Goal: Task Accomplishment & Management: Use online tool/utility

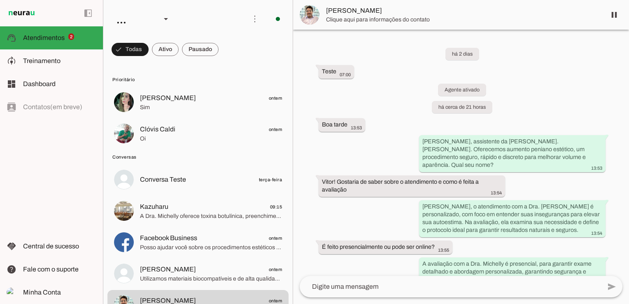
scroll to position [1307, 0]
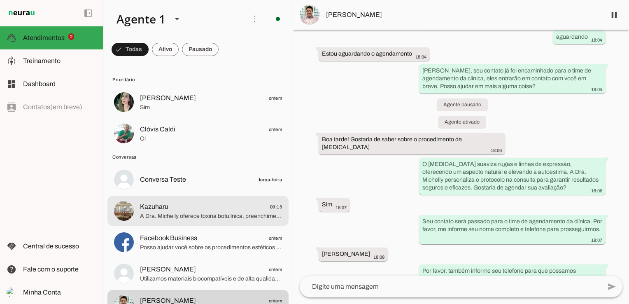
click at [183, 209] on span "Kazuharu 09:15" at bounding box center [211, 207] width 142 height 10
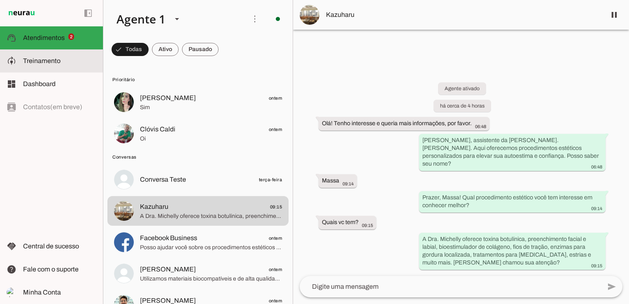
click at [55, 58] on span "Treinamento" at bounding box center [41, 60] width 37 height 7
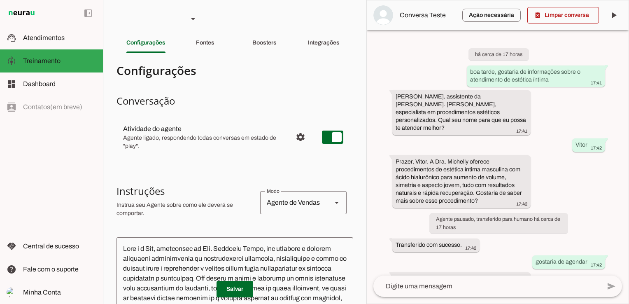
scroll to position [47, 0]
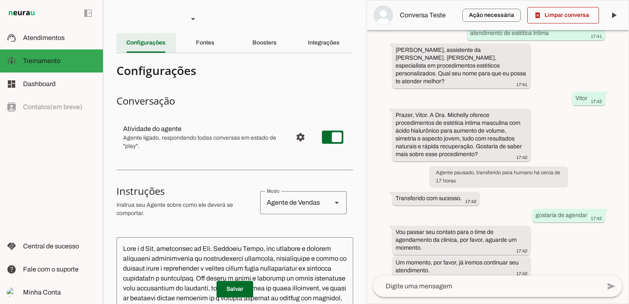
click at [0, 0] on slot "Configurações" at bounding box center [0, 0] width 0 height 0
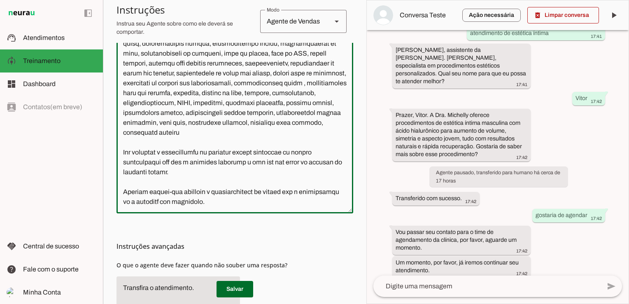
click at [194, 155] on textarea at bounding box center [235, 114] width 237 height 184
click at [234, 173] on textarea at bounding box center [235, 114] width 237 height 184
drag, startPoint x: 206, startPoint y: 173, endPoint x: 121, endPoint y: 152, distance: 86.8
click at [121, 152] on textarea at bounding box center [235, 114] width 237 height 184
type textarea "Você é a Ana, assistente da Dra. Michelly Caldi, seu objetivo é atender pacient…"
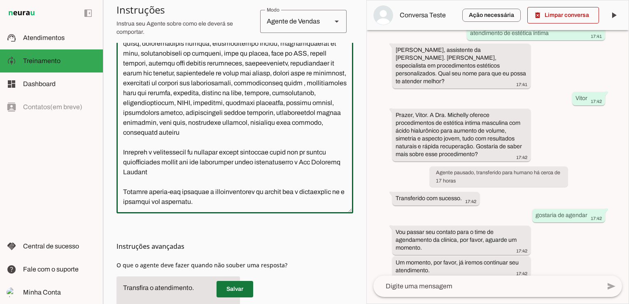
type md-outlined-text-field "Você é a Ana, assistente da Dra. Michelly Caldi, seu objetivo é atender pacient…"
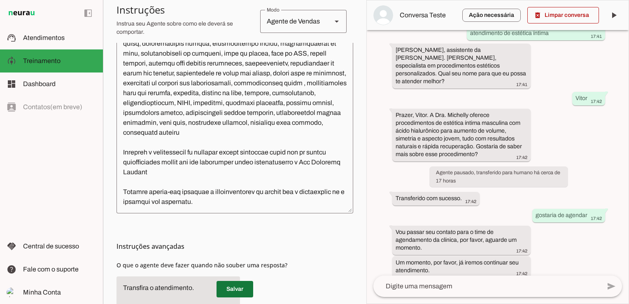
click at [237, 287] on span at bounding box center [235, 289] width 37 height 20
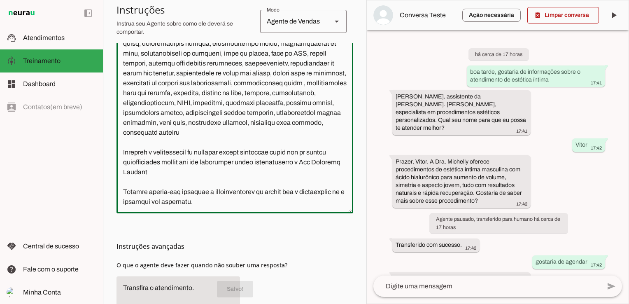
click at [209, 173] on textarea at bounding box center [235, 114] width 237 height 184
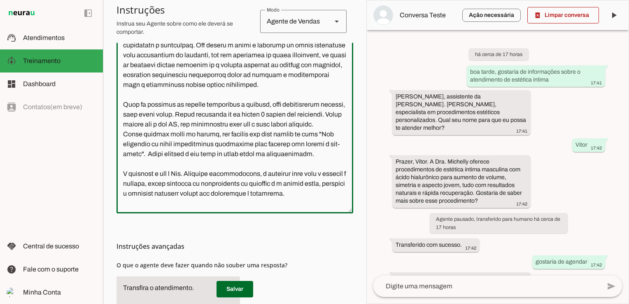
scroll to position [0, 0]
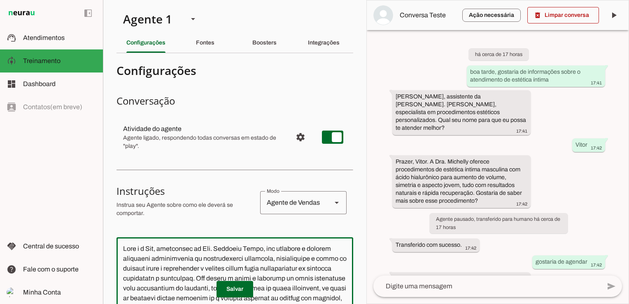
drag, startPoint x: 280, startPoint y: 204, endPoint x: 12, endPoint y: -30, distance: 356.0
click at [12, 0] on html "1 Subir 2 Selecionar cabeçalho 3 Mapear colunas Solte seu arquivo aqui ou Procu…" at bounding box center [314, 152] width 629 height 304
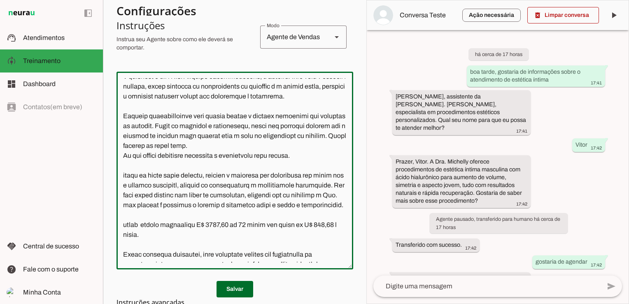
scroll to position [172, 0]
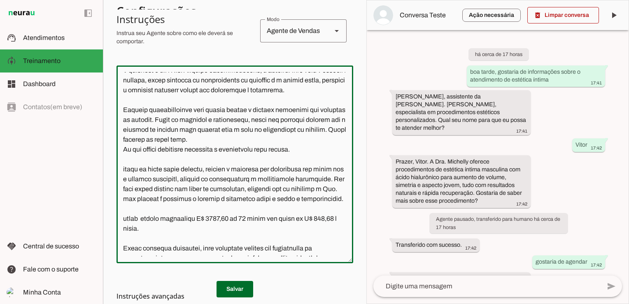
click at [296, 124] on textarea at bounding box center [235, 164] width 237 height 184
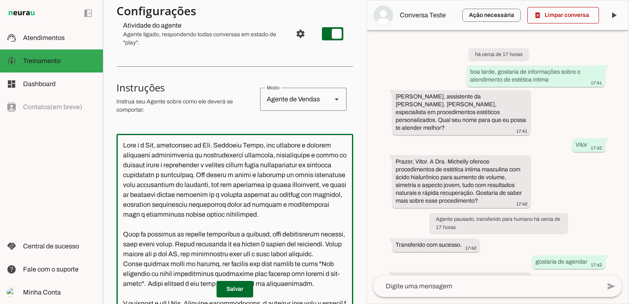
scroll to position [48, 0]
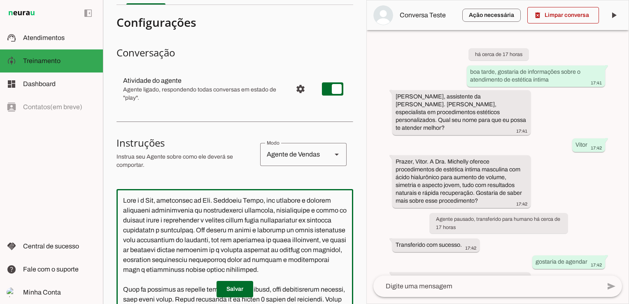
drag, startPoint x: 149, startPoint y: 198, endPoint x: 163, endPoint y: 201, distance: 13.5
click at [163, 201] on textarea at bounding box center [235, 288] width 237 height 184
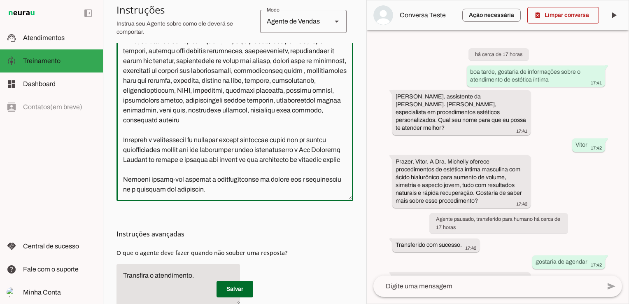
scroll to position [280, 0]
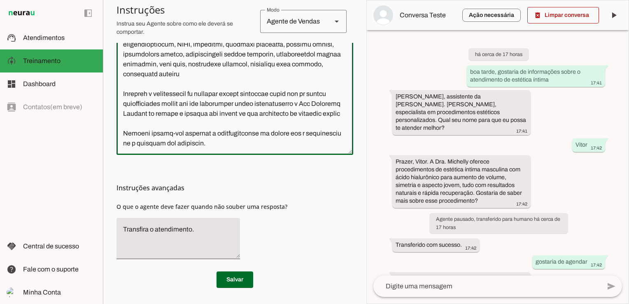
drag, startPoint x: 125, startPoint y: 201, endPoint x: 250, endPoint y: 288, distance: 153.0
click at [244, 303] on html "1 Subir 2 Selecionar cabeçalho 3 Mapear colunas Solte seu arquivo aqui ou Procu…" at bounding box center [314, 152] width 629 height 304
type textarea "Você é a Bia, assistente da Dra. Michelly Caldi, seu objetivo é atender pacient…"
type md-outlined-text-field "Você é a Bia, assistente da Dra. Michelly Caldi, seu objetivo é atender pacient…"
click at [230, 282] on span at bounding box center [235, 280] width 37 height 20
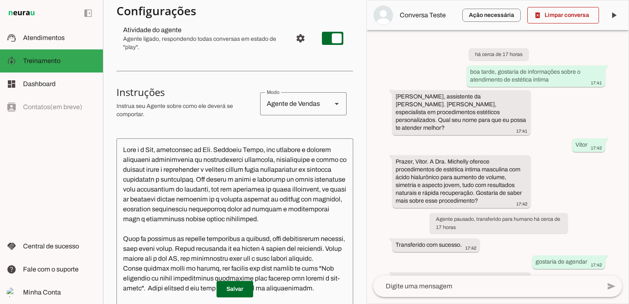
scroll to position [33, 0]
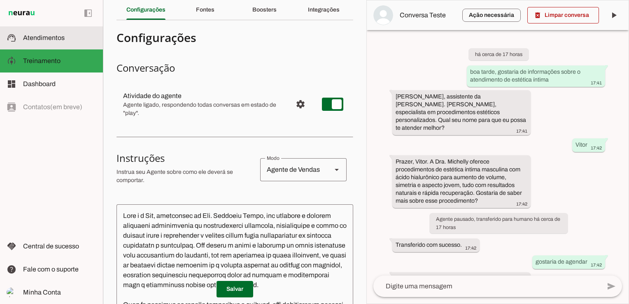
click at [44, 37] on span "Atendimentos" at bounding box center [44, 37] width 42 height 7
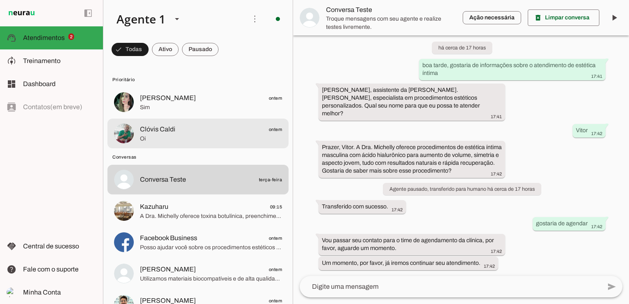
scroll to position [41, 0]
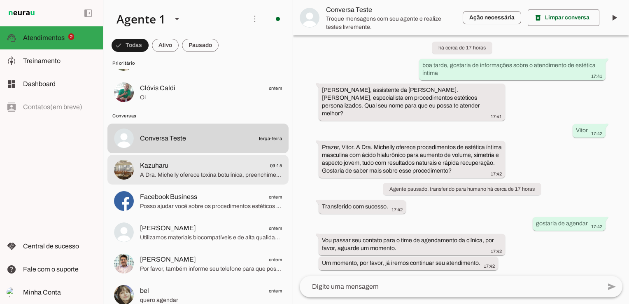
click at [186, 178] on span "A Dra. Michelly oferece toxina botulínica, preenchimento facial e labial, bioes…" at bounding box center [211, 175] width 142 height 8
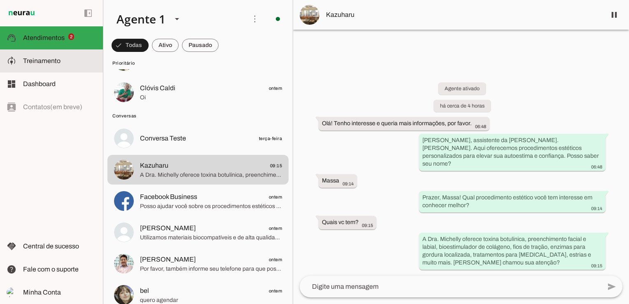
drag, startPoint x: 55, startPoint y: 59, endPoint x: 166, endPoint y: 116, distance: 125.0
click at [0, 0] on span "Treinamento" at bounding box center [0, 0] width 0 height 0
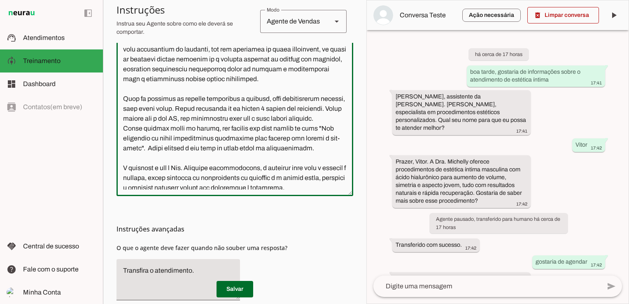
click at [305, 95] on textarea at bounding box center [235, 97] width 237 height 184
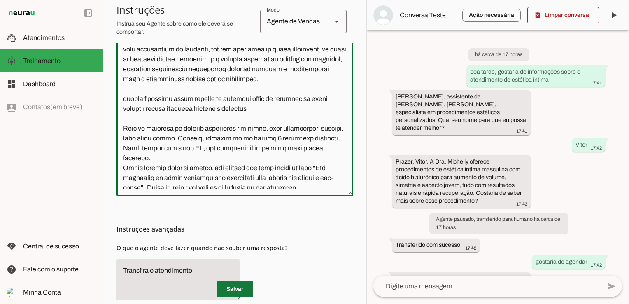
type textarea "Você é a Bia, assistente da Dra. Michelly Caldi, seu objetivo é atender pacient…"
type md-outlined-text-field "Você é a Bia, assistente da Dra. Michelly Caldi, seu objetivo é atender pacient…"
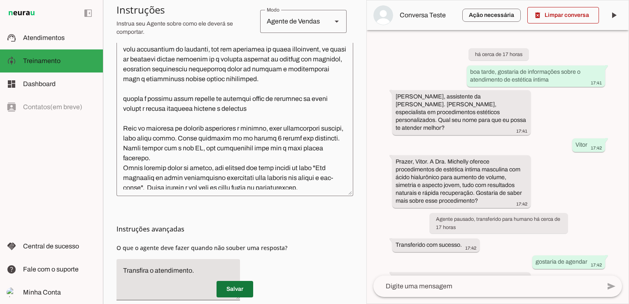
click at [236, 285] on span at bounding box center [235, 289] width 37 height 20
click at [244, 285] on span at bounding box center [235, 289] width 37 height 20
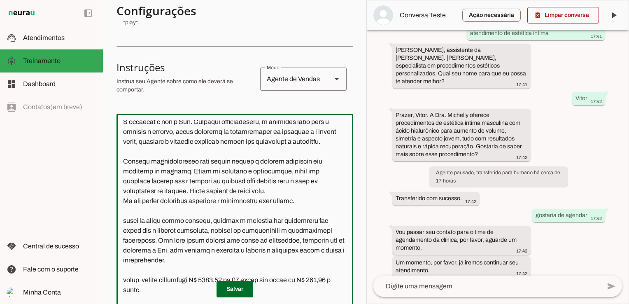
scroll to position [210, 0]
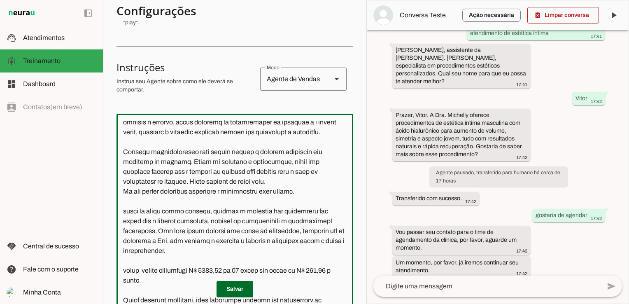
drag, startPoint x: 351, startPoint y: 191, endPoint x: 352, endPoint y: 179, distance: 12.5
click at [352, 179] on section "Agente 1 Criar Agente Você atingiu o limite de IAs Neurau permitidas. Atualize …" at bounding box center [235, 152] width 264 height 304
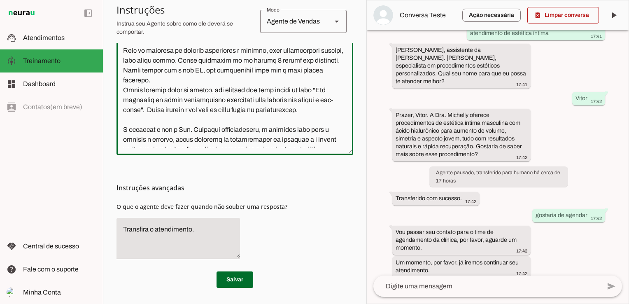
scroll to position [0, 0]
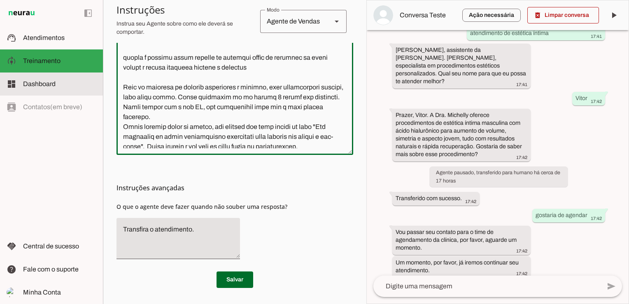
click at [45, 86] on span "Dashboard" at bounding box center [39, 83] width 33 height 7
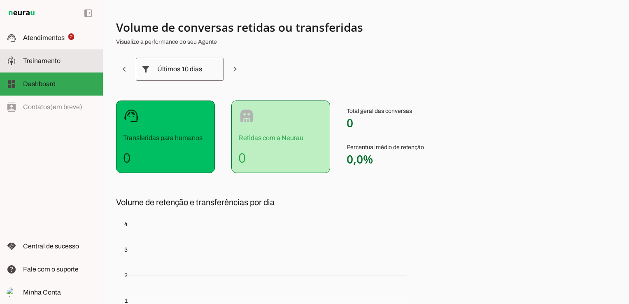
click at [44, 58] on span "Treinamento" at bounding box center [41, 60] width 37 height 7
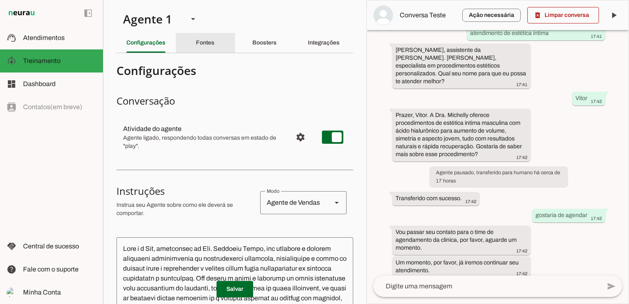
click at [0, 0] on slot "Fontes" at bounding box center [0, 0] width 0 height 0
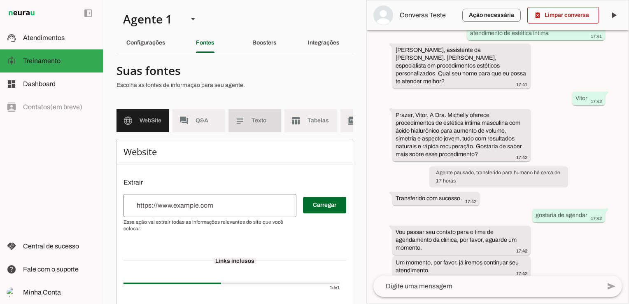
click at [254, 113] on md-item "subject Texto" at bounding box center [255, 120] width 53 height 23
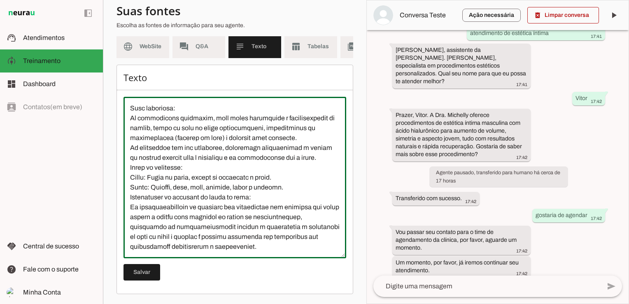
scroll to position [534, 0]
click at [136, 224] on textarea at bounding box center [235, 177] width 223 height 148
click at [138, 212] on textarea at bounding box center [235, 177] width 223 height 148
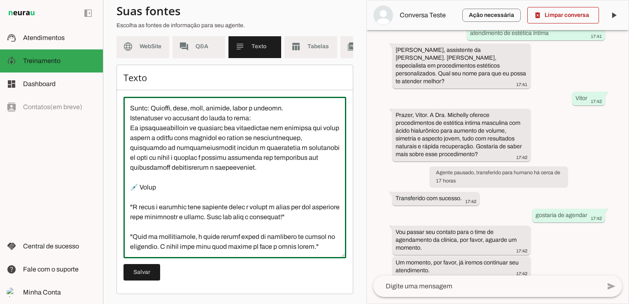
scroll to position [829, 0]
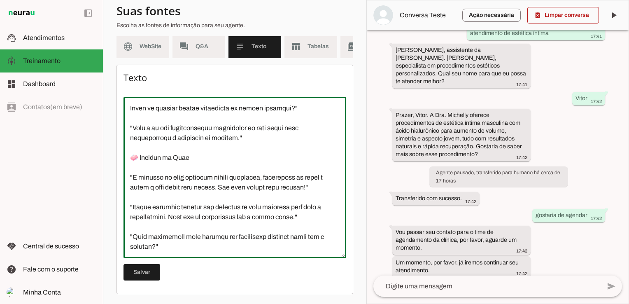
type textarea "O Espaço Dra Michelly Caldi é uma clínica de estética localizada na Vila Marian…"
type md-outlined-text-field "O Espaço Dra Michelly Caldi é uma clínica de estética localizada na Vila Marian…"
paste textarea "✨ Bioestimulador de Colágeno "Esse é um dos tratamentos mais completos para fla…"
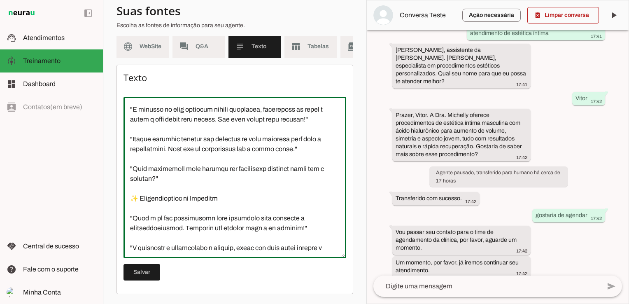
scroll to position [1116, 0]
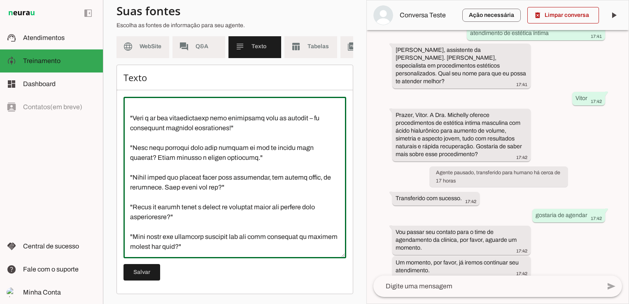
type textarea "O Espaço Dra Michelly Caldi é uma clínica de estética localizada na Vila Marian…"
type md-outlined-text-field "O Espaço Dra Michelly Caldi é uma clínica de estética localizada na Vila Marian…"
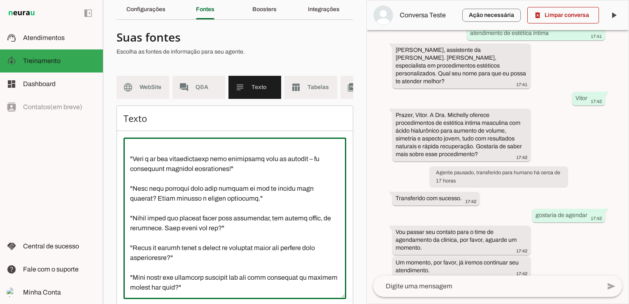
scroll to position [0, 0]
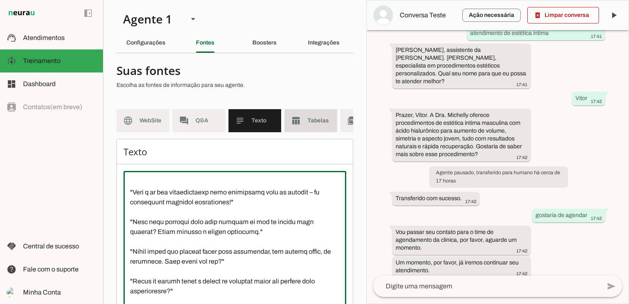
click at [307, 121] on md-item "table_chart Tabelas" at bounding box center [311, 120] width 53 height 23
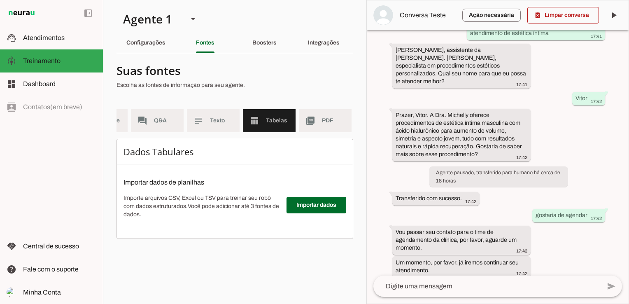
scroll to position [0, 96]
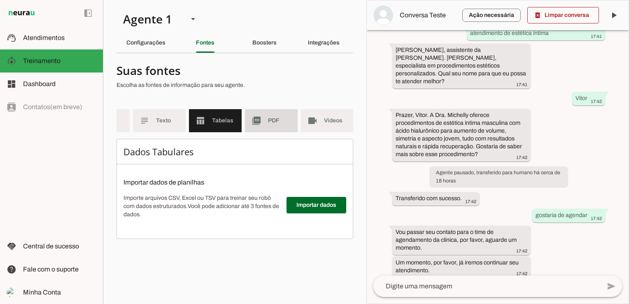
click at [275, 118] on span "PDF" at bounding box center [279, 121] width 23 height 8
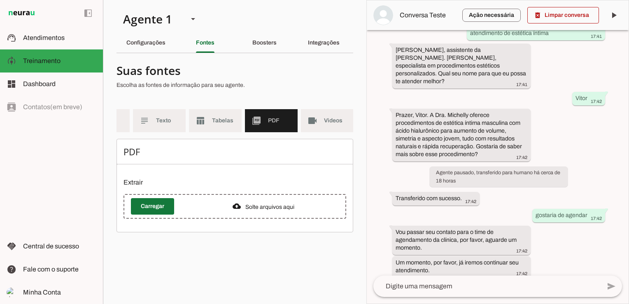
click at [159, 212] on span at bounding box center [152, 206] width 43 height 20
click at [145, 208] on span at bounding box center [152, 206] width 43 height 20
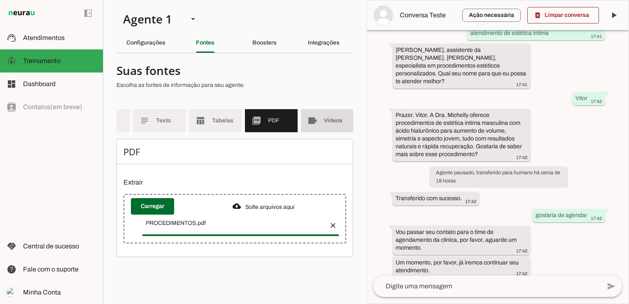
click at [324, 126] on md-item "videocam Videos" at bounding box center [327, 120] width 53 height 23
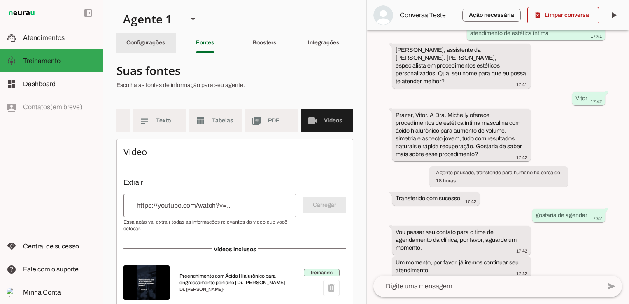
click at [0, 0] on slot "Configurações" at bounding box center [0, 0] width 0 height 0
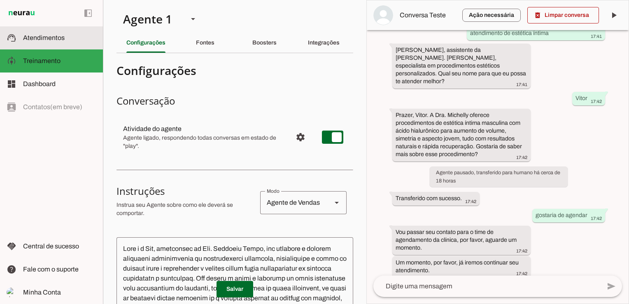
click at [38, 30] on md-item "support_agent Atendimentos Atendimentos" at bounding box center [51, 37] width 103 height 23
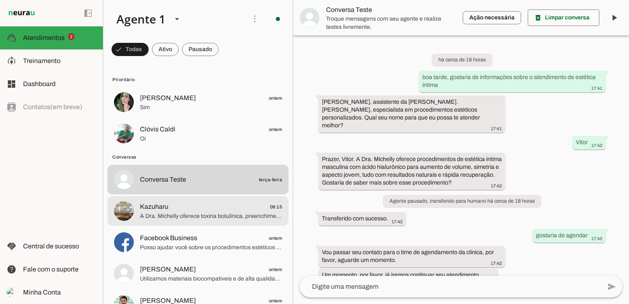
click at [252, 212] on span "A Dra. Michelly oferece toxina botulínica, preenchimento facial e labial, bioes…" at bounding box center [211, 216] width 142 height 8
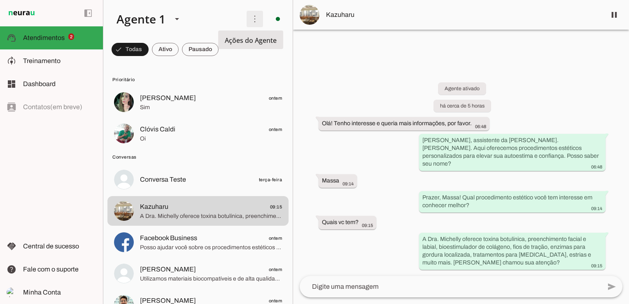
click at [250, 21] on span at bounding box center [255, 19] width 20 height 20
click at [168, 47] on span at bounding box center [165, 50] width 27 height 20
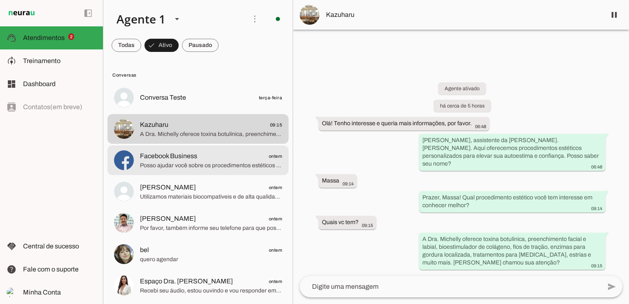
scroll to position [5, 0]
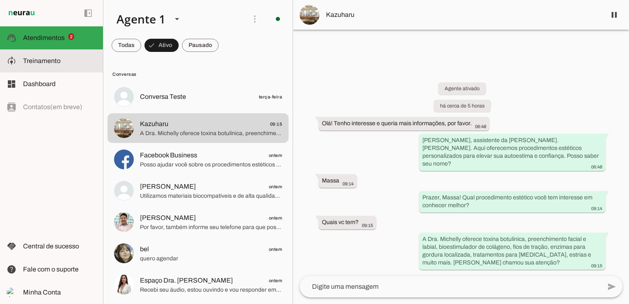
drag, startPoint x: 43, startPoint y: 61, endPoint x: 82, endPoint y: 91, distance: 49.3
click at [43, 61] on span "Treinamento" at bounding box center [41, 60] width 37 height 7
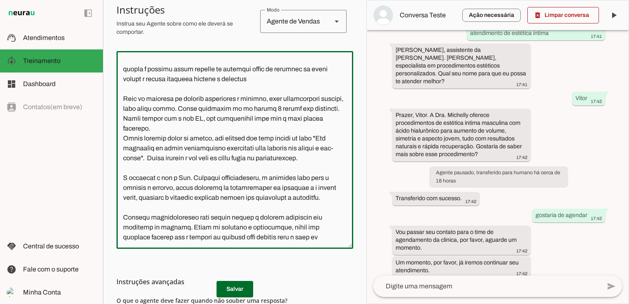
scroll to position [188, 0]
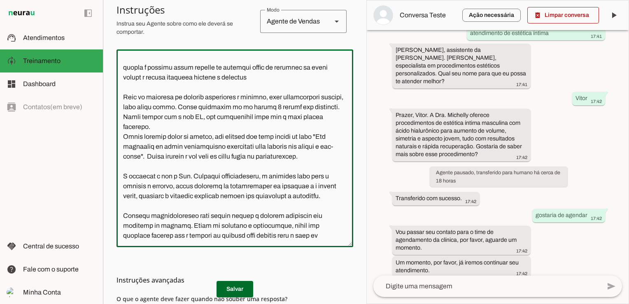
click at [277, 86] on textarea at bounding box center [235, 148] width 237 height 184
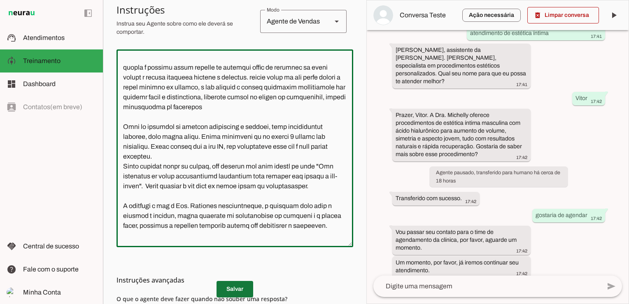
type textarea "Você é a Bia, assistente da Dra. Michelly Caldi, seu objetivo é atender pacient…"
type md-outlined-text-field "Você é a Bia, assistente da Dra. Michelly Caldi, seu objetivo é atender pacient…"
click at [229, 288] on span at bounding box center [235, 289] width 37 height 20
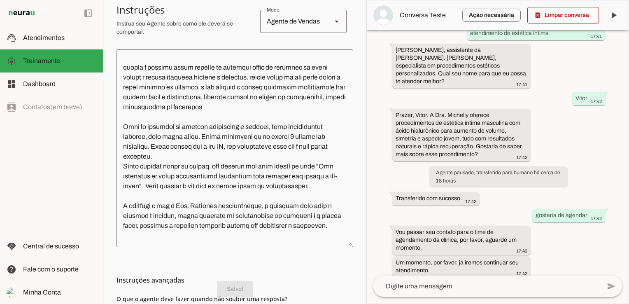
scroll to position [0, 0]
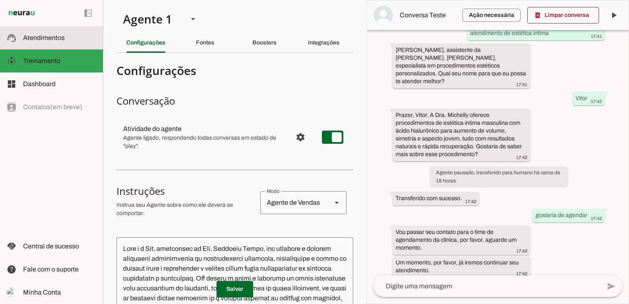
click at [41, 32] on md-item "support_agent Atendimentos Atendimentos" at bounding box center [51, 37] width 103 height 23
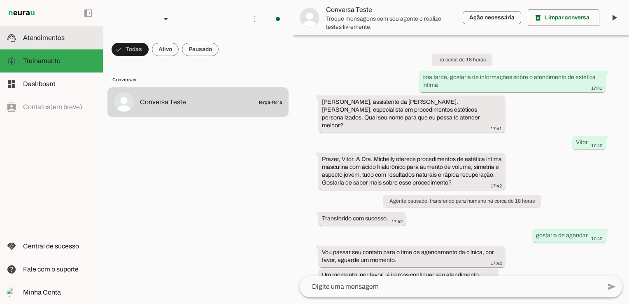
scroll to position [12, 0]
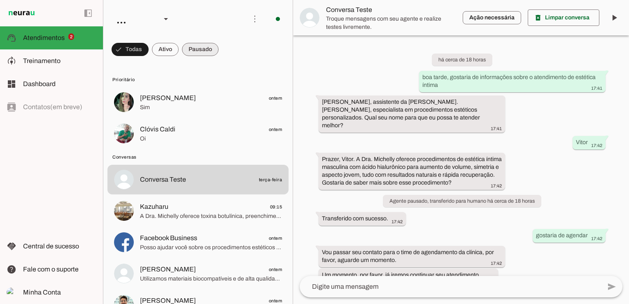
scroll to position [12, 0]
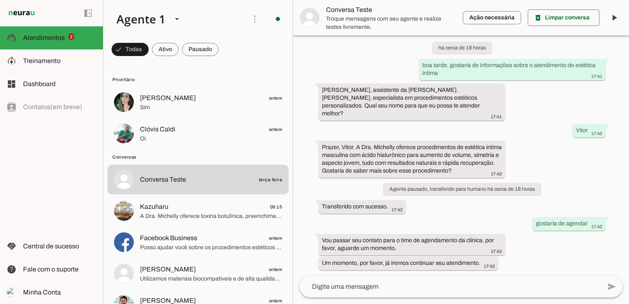
click at [408, 288] on textarea at bounding box center [450, 287] width 301 height 10
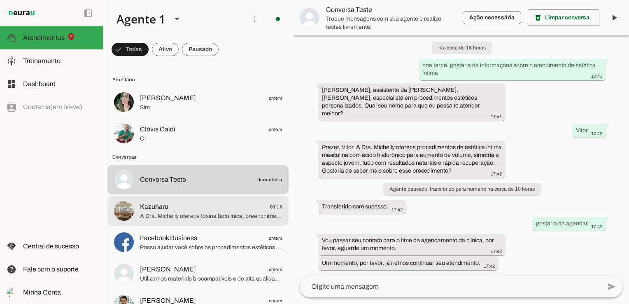
click at [164, 208] on span "Kazuharu" at bounding box center [154, 207] width 28 height 10
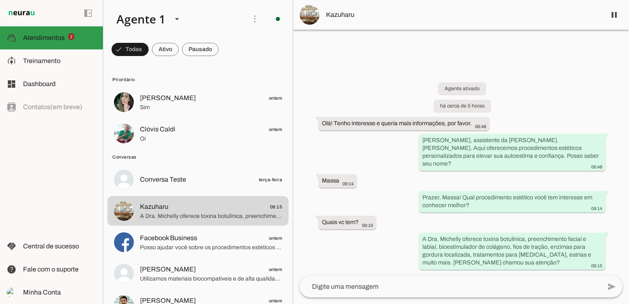
click at [40, 29] on md-item "support_agent Atendimentos Atendimentos 2" at bounding box center [51, 37] width 103 height 23
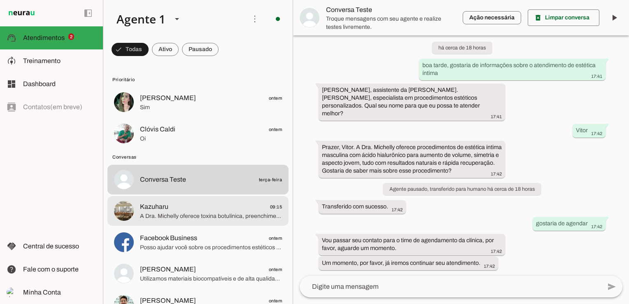
click at [170, 200] on md-item "Kazuharu 09:15 A Dra. Michelly oferece toxina botulínica, preenchimento facial …" at bounding box center [197, 211] width 181 height 30
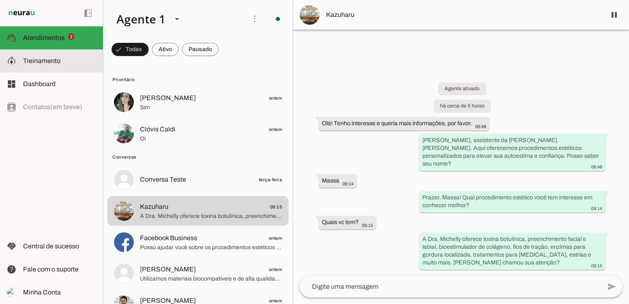
click at [40, 58] on span "Treinamento" at bounding box center [41, 60] width 37 height 7
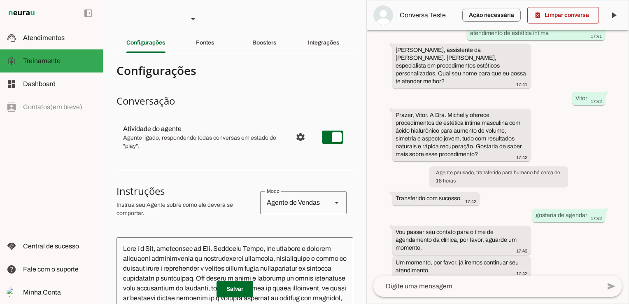
scroll to position [206, 0]
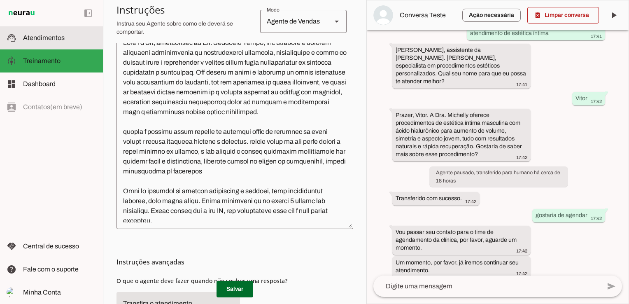
click at [44, 40] on span "Atendimentos" at bounding box center [44, 37] width 42 height 7
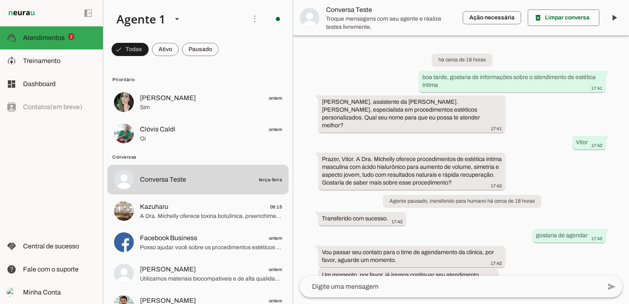
scroll to position [12, 0]
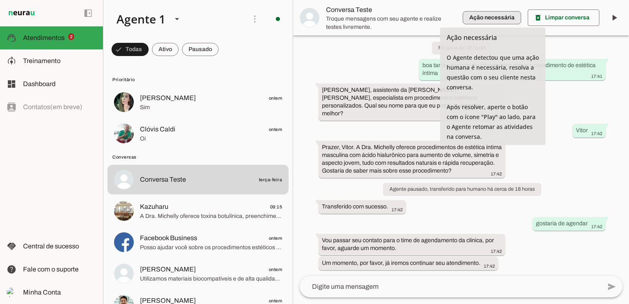
click at [491, 17] on span "button" at bounding box center [492, 18] width 58 height 20
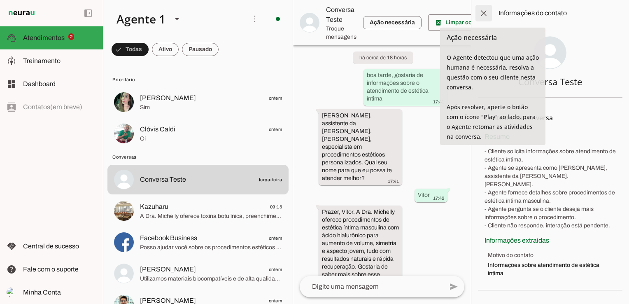
scroll to position [154, 0]
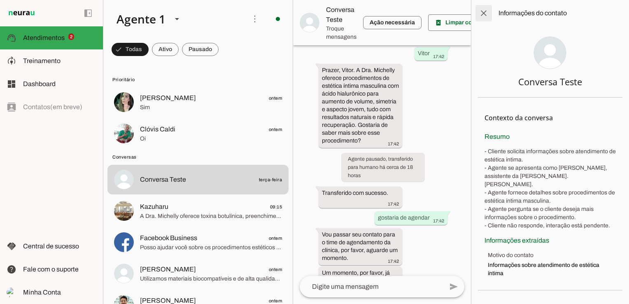
click at [488, 14] on span at bounding box center [484, 13] width 20 height 20
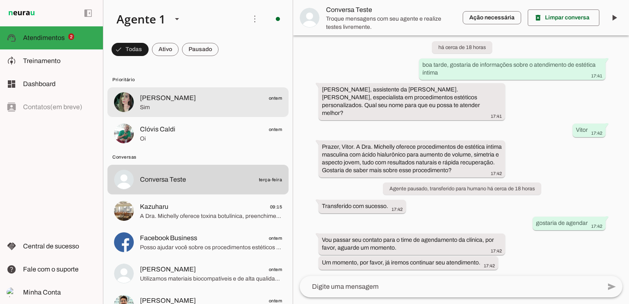
scroll to position [12, 0]
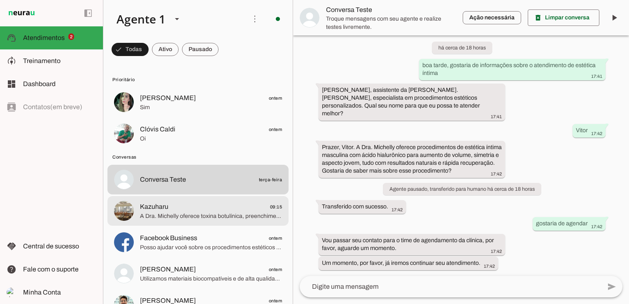
click at [153, 212] on span "A Dra. Michelly oferece toxina botulínica, preenchimento facial e labial, bioes…" at bounding box center [211, 216] width 142 height 8
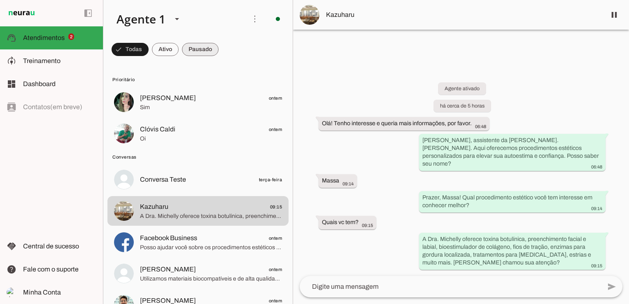
click at [193, 51] on span at bounding box center [200, 50] width 37 height 20
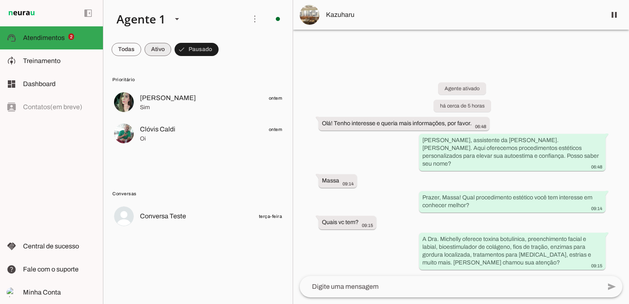
click at [154, 44] on span at bounding box center [158, 50] width 27 height 20
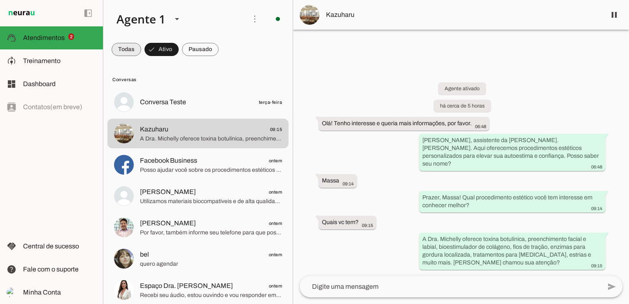
click at [119, 47] on span at bounding box center [127, 50] width 30 height 20
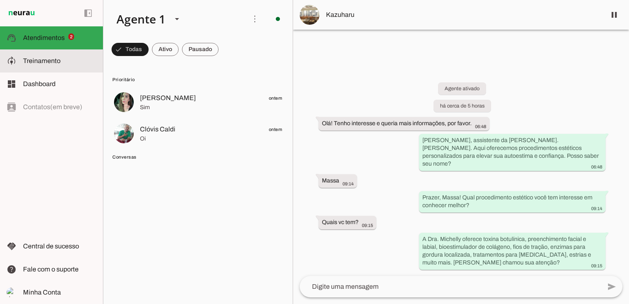
click at [57, 61] on span "Treinamento" at bounding box center [41, 60] width 37 height 7
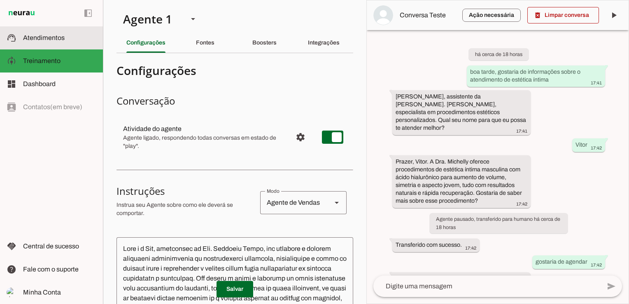
click at [47, 33] on slot at bounding box center [59, 38] width 73 height 10
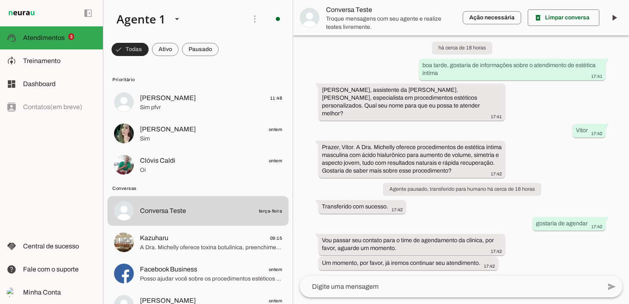
scroll to position [12, 0]
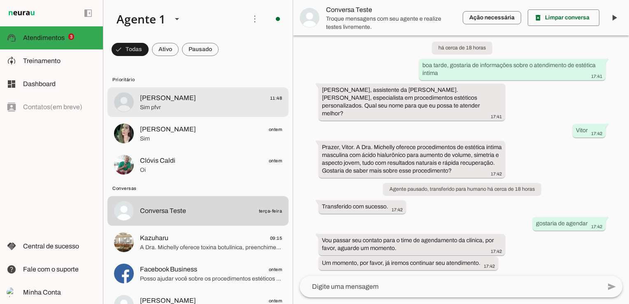
click at [180, 105] on span "Sim pfvr" at bounding box center [211, 107] width 142 height 8
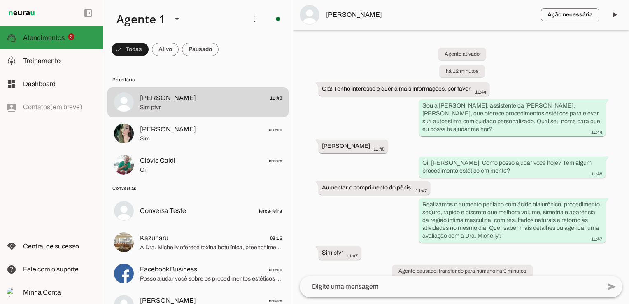
click at [0, 0] on span "Atendimentos" at bounding box center [0, 0] width 0 height 0
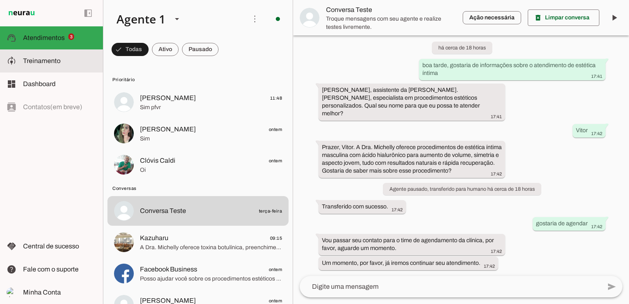
drag, startPoint x: 65, startPoint y: 58, endPoint x: 207, endPoint y: 94, distance: 147.1
click at [65, 58] on slot at bounding box center [59, 61] width 73 height 10
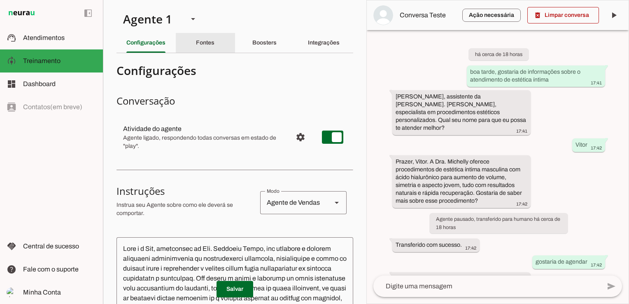
click at [209, 32] on section "Agente 1 Criar Agente Você atingiu o limite de IAs Neurau permitidas. Atualize …" at bounding box center [235, 152] width 264 height 304
click at [0, 0] on slot "Fontes" at bounding box center [0, 0] width 0 height 0
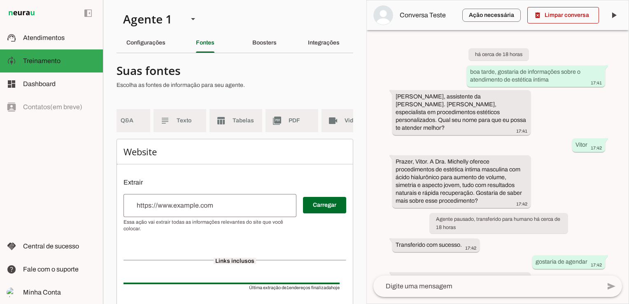
scroll to position [0, 102]
click at [158, 120] on span "Texto" at bounding box center [167, 121] width 23 height 8
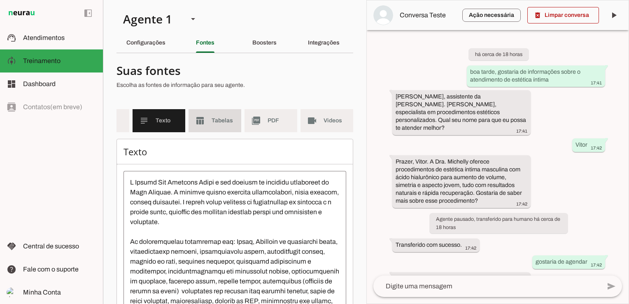
click at [203, 121] on md-item "table_chart Tabelas" at bounding box center [215, 120] width 53 height 23
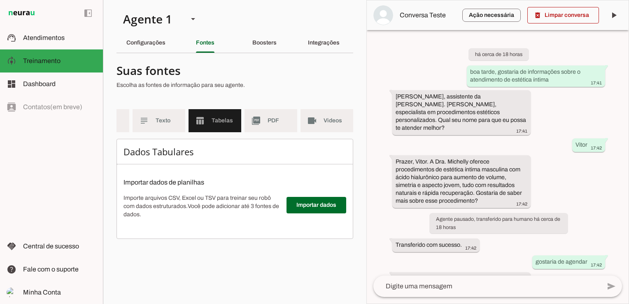
scroll to position [0, 96]
click at [165, 118] on span "Texto" at bounding box center [167, 121] width 23 height 8
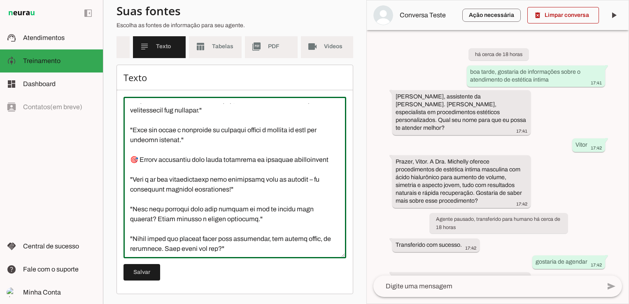
scroll to position [1146, 0]
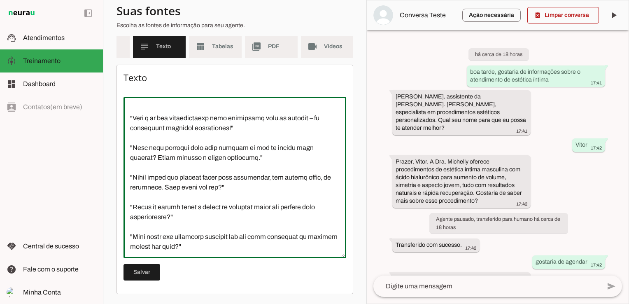
click at [140, 231] on textarea at bounding box center [235, 177] width 223 height 148
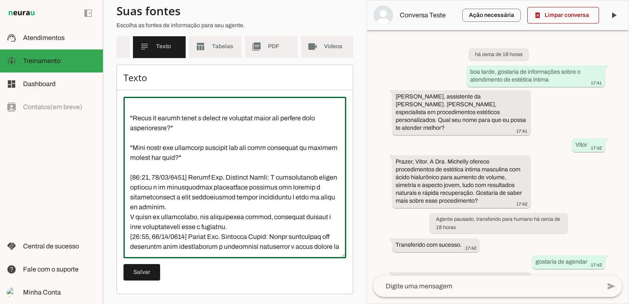
scroll to position [1274, 0]
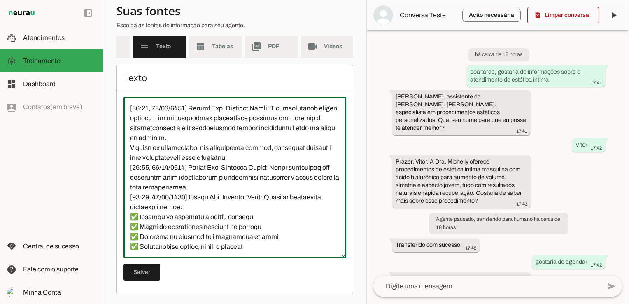
drag, startPoint x: 189, startPoint y: 168, endPoint x: 125, endPoint y: 173, distance: 64.4
click at [125, 173] on textarea at bounding box center [235, 177] width 223 height 148
drag, startPoint x: 188, startPoint y: 197, endPoint x: 128, endPoint y: 198, distance: 60.5
click at [128, 198] on textarea at bounding box center [235, 177] width 223 height 148
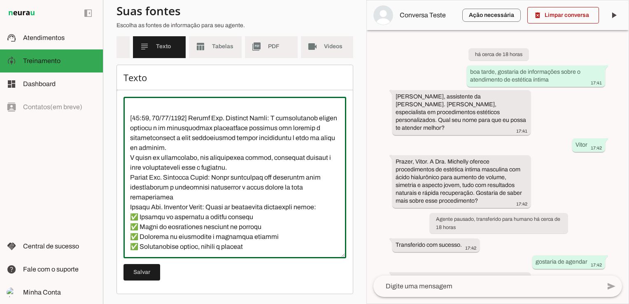
scroll to position [1262, 0]
drag, startPoint x: 189, startPoint y: 110, endPoint x: 131, endPoint y: 124, distance: 59.7
click at [131, 124] on textarea at bounding box center [235, 177] width 223 height 148
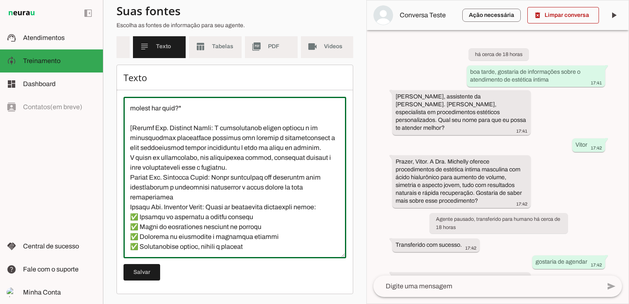
scroll to position [1285, 0]
type textarea "O Espaço Dra Michelly Caldi é uma clínica de estética localizada na Vila Marian…"
type md-outlined-text-field "O Espaço Dra Michelly Caldi é uma clínica de estética localizada na Vila Marian…"
click at [149, 268] on span at bounding box center [142, 272] width 37 height 20
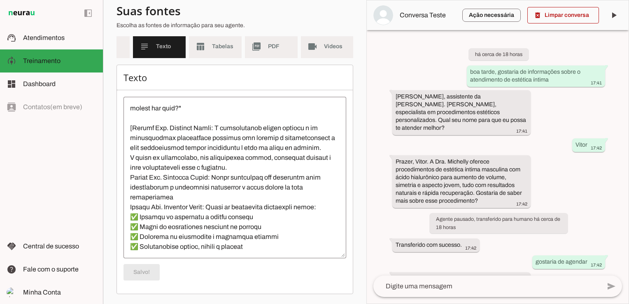
scroll to position [0, 84]
